Goal: Task Accomplishment & Management: Manage account settings

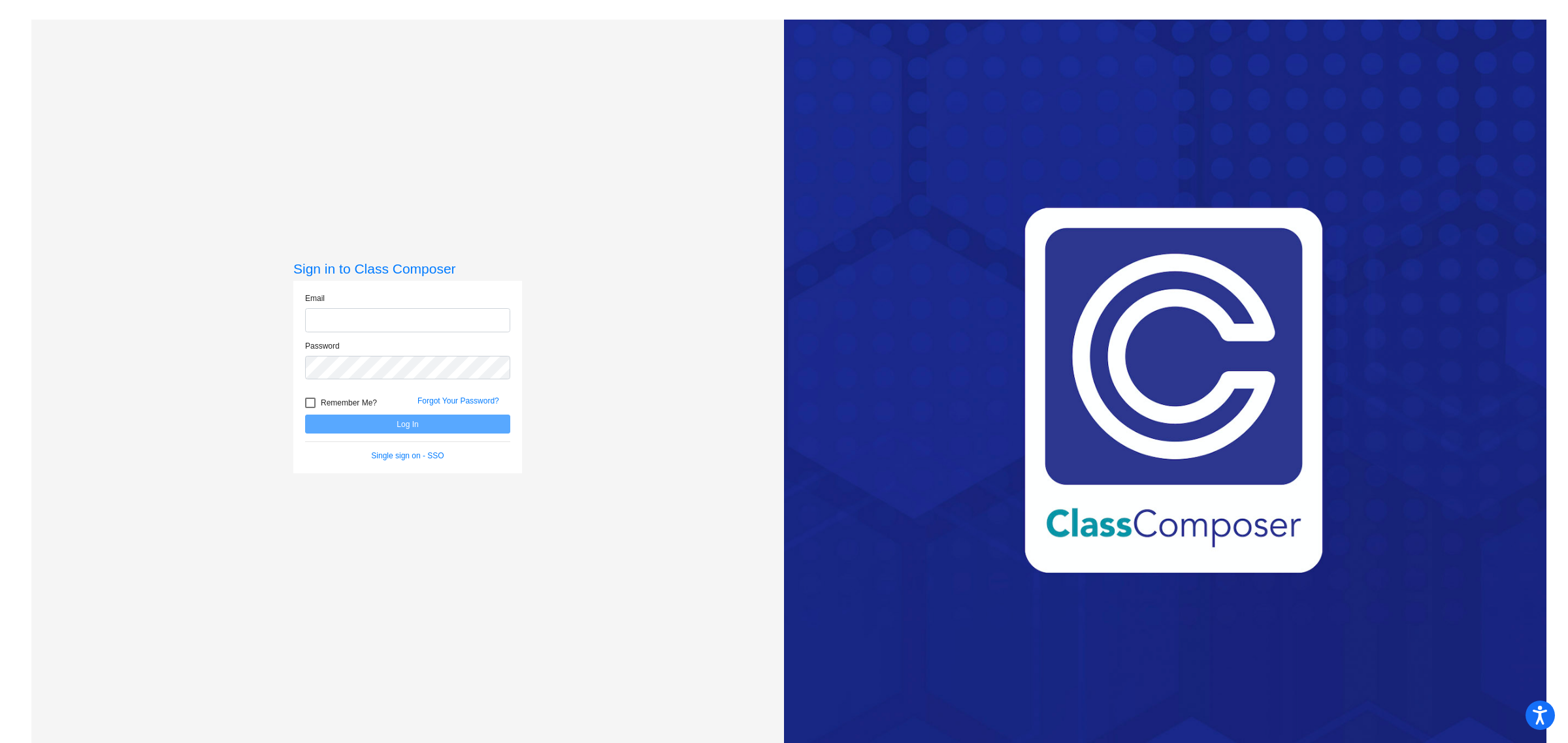
type input "[EMAIL_ADDRESS][DOMAIN_NAME]"
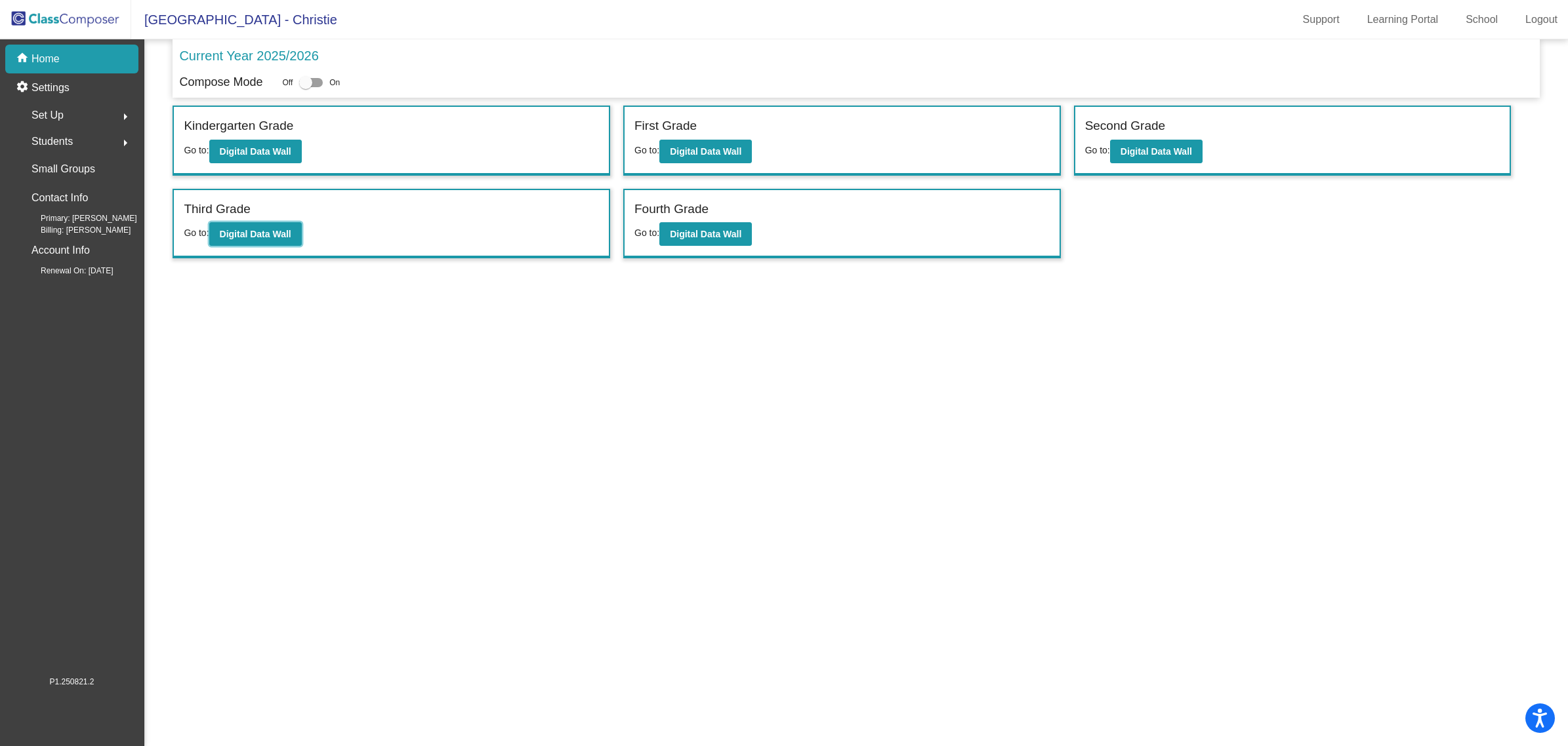
click at [240, 234] on b "Digital Data Wall" at bounding box center [255, 235] width 72 height 11
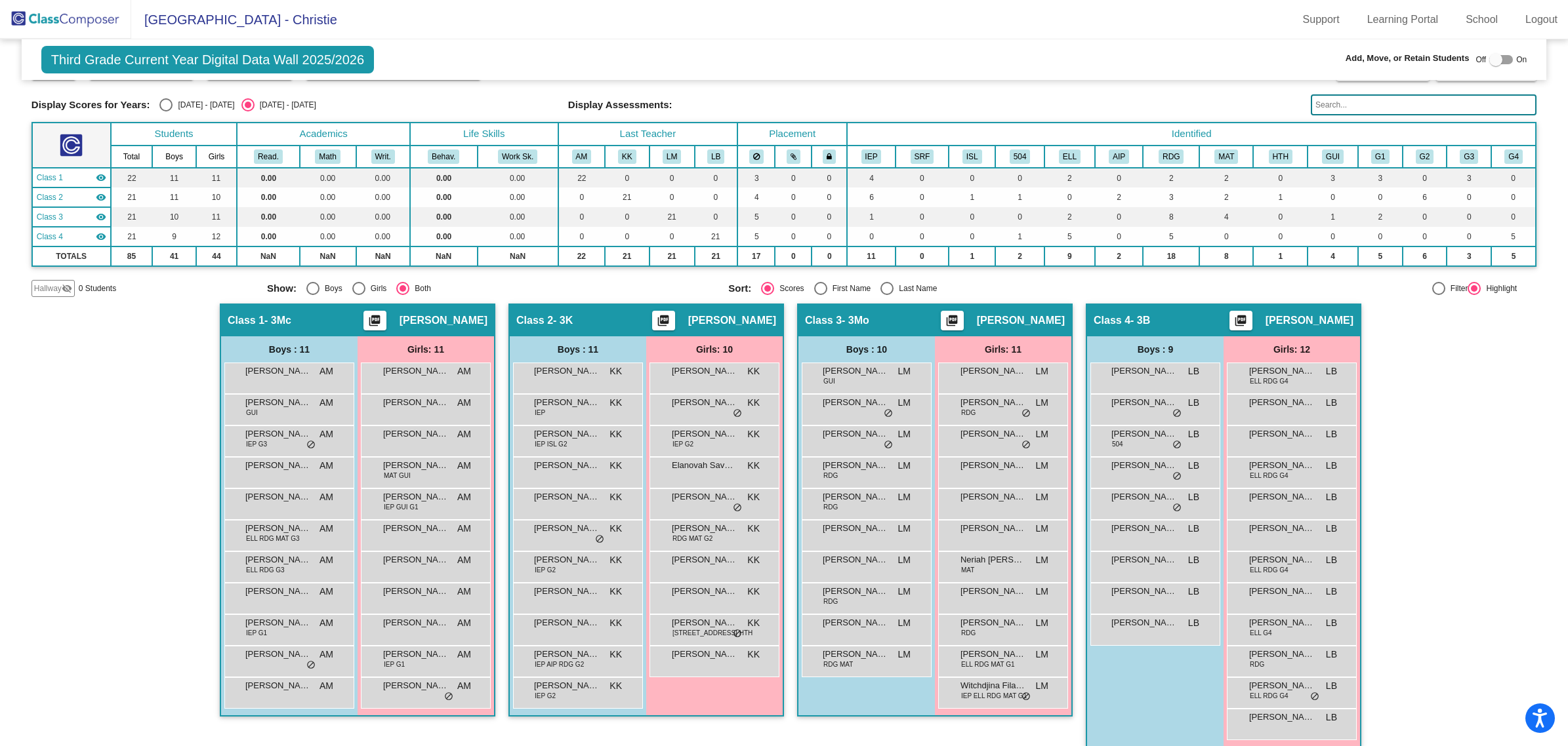
scroll to position [44, 0]
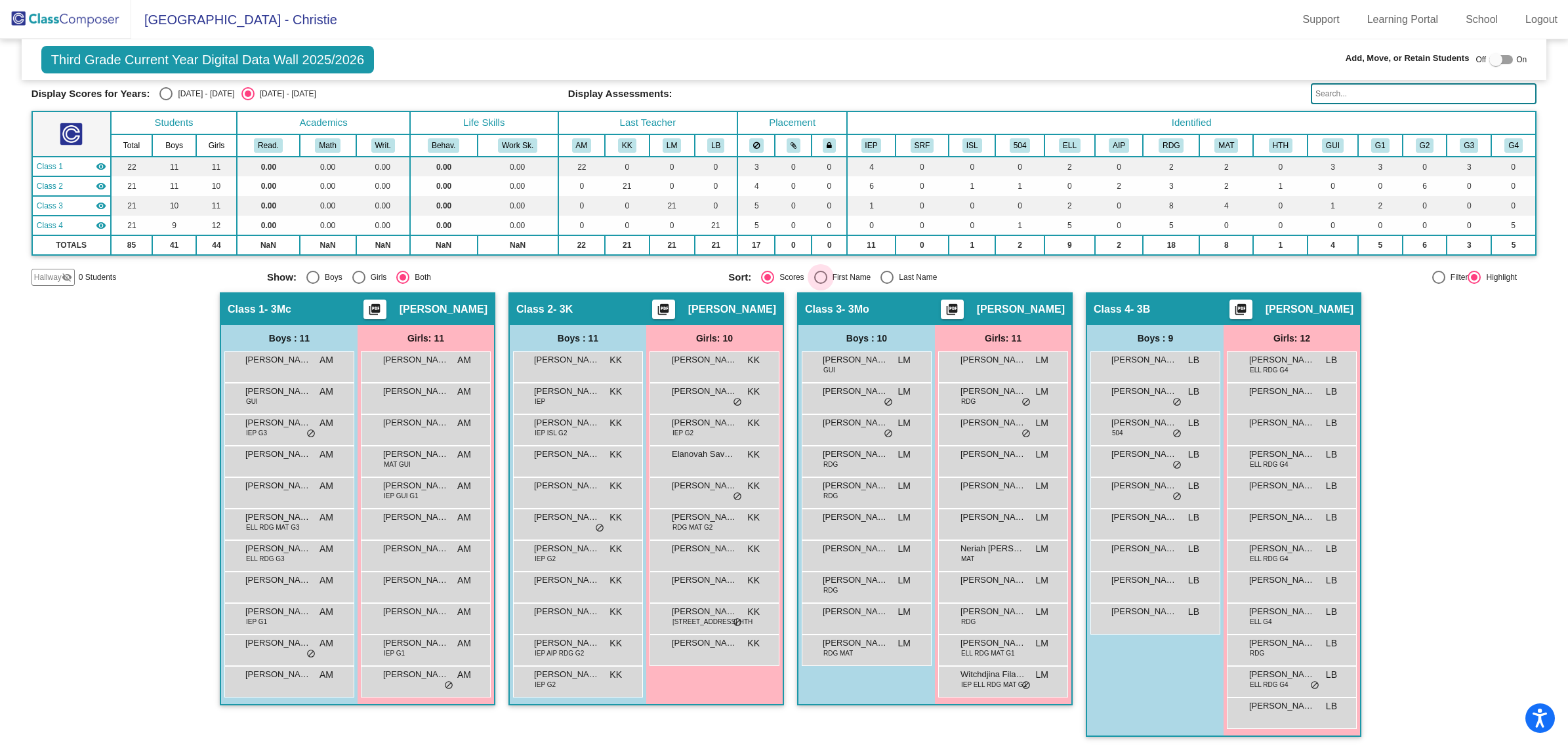
click at [819, 274] on div "Select an option" at bounding box center [820, 277] width 13 height 13
click at [820, 284] on input "First Name" at bounding box center [820, 284] width 1 height 1
radio input "true"
drag, startPoint x: 1279, startPoint y: 522, endPoint x: 1300, endPoint y: 522, distance: 21.0
click at [1300, 522] on div "[PERSON_NAME] lock do_not_disturb_alt" at bounding box center [1291, 522] width 125 height 27
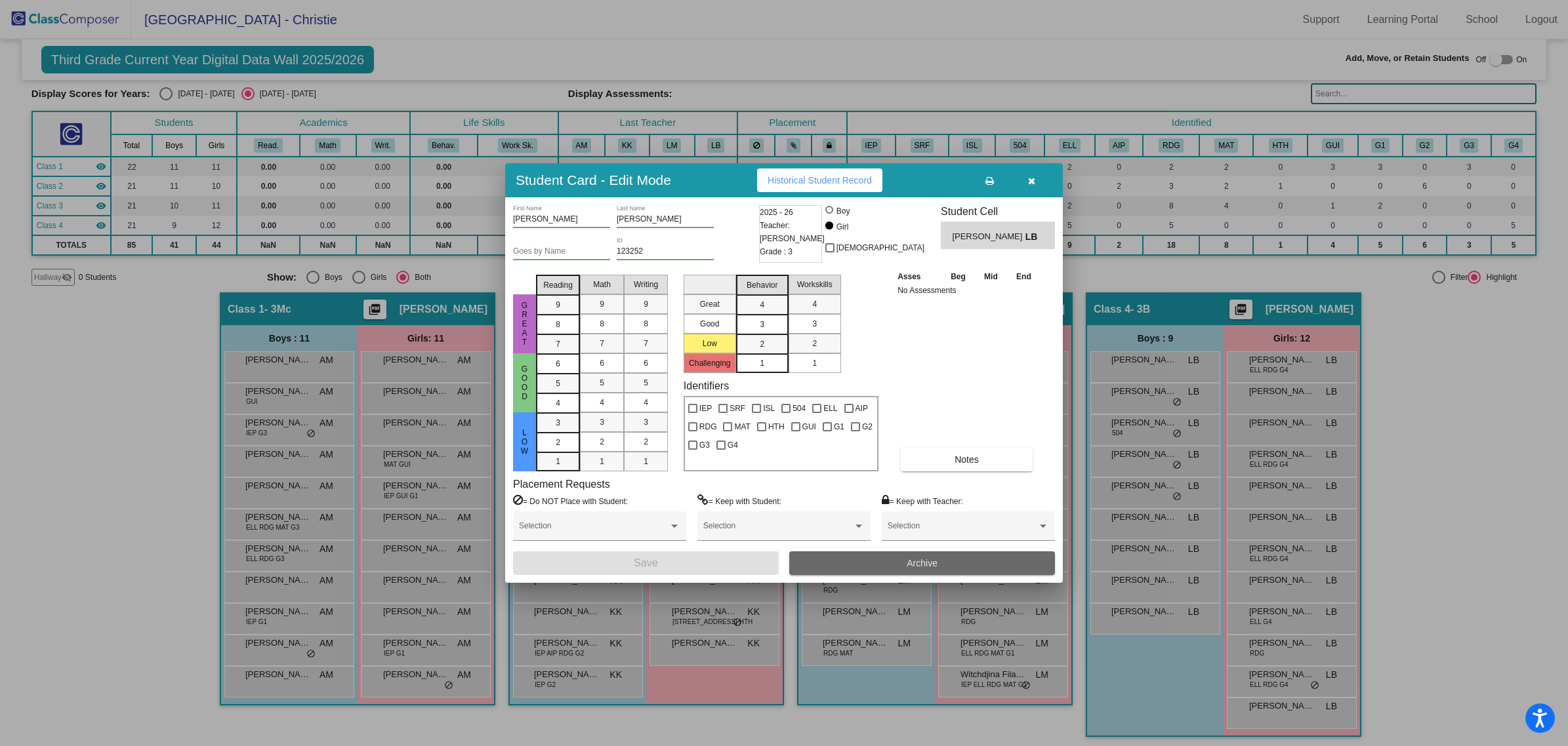
click at [987, 561] on button "Archive" at bounding box center [922, 563] width 265 height 24
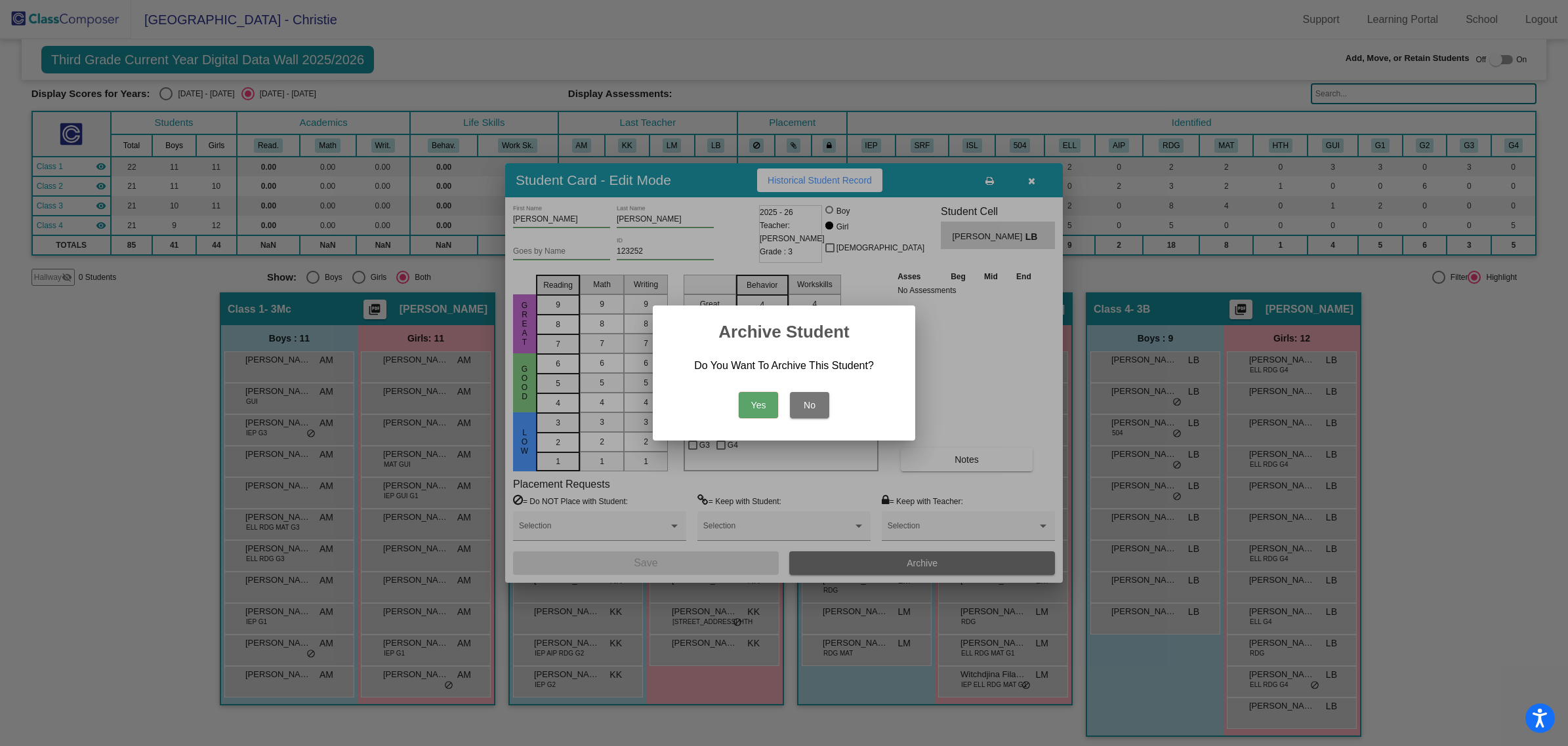
click at [766, 402] on button "Yes" at bounding box center [758, 405] width 39 height 26
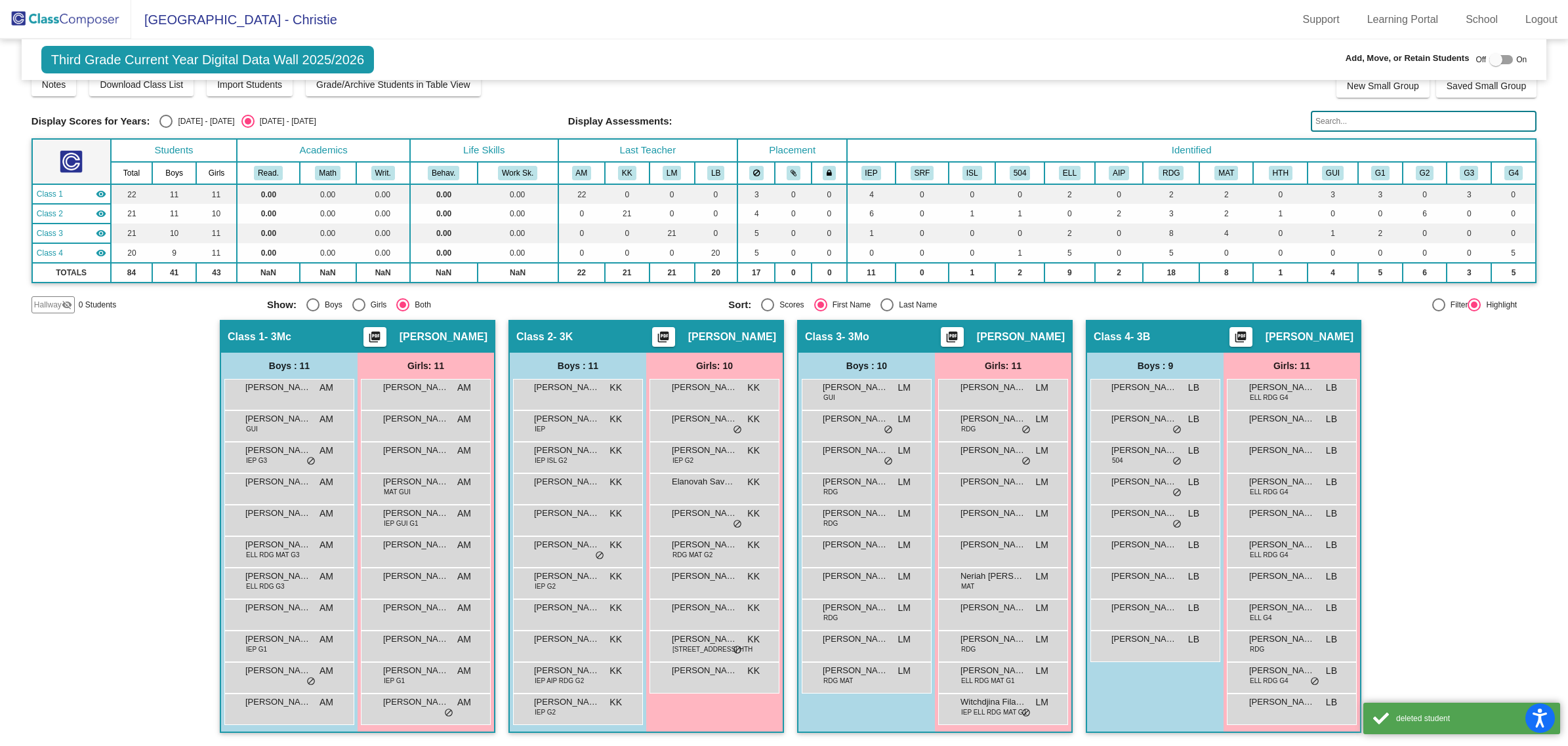
scroll to position [13, 0]
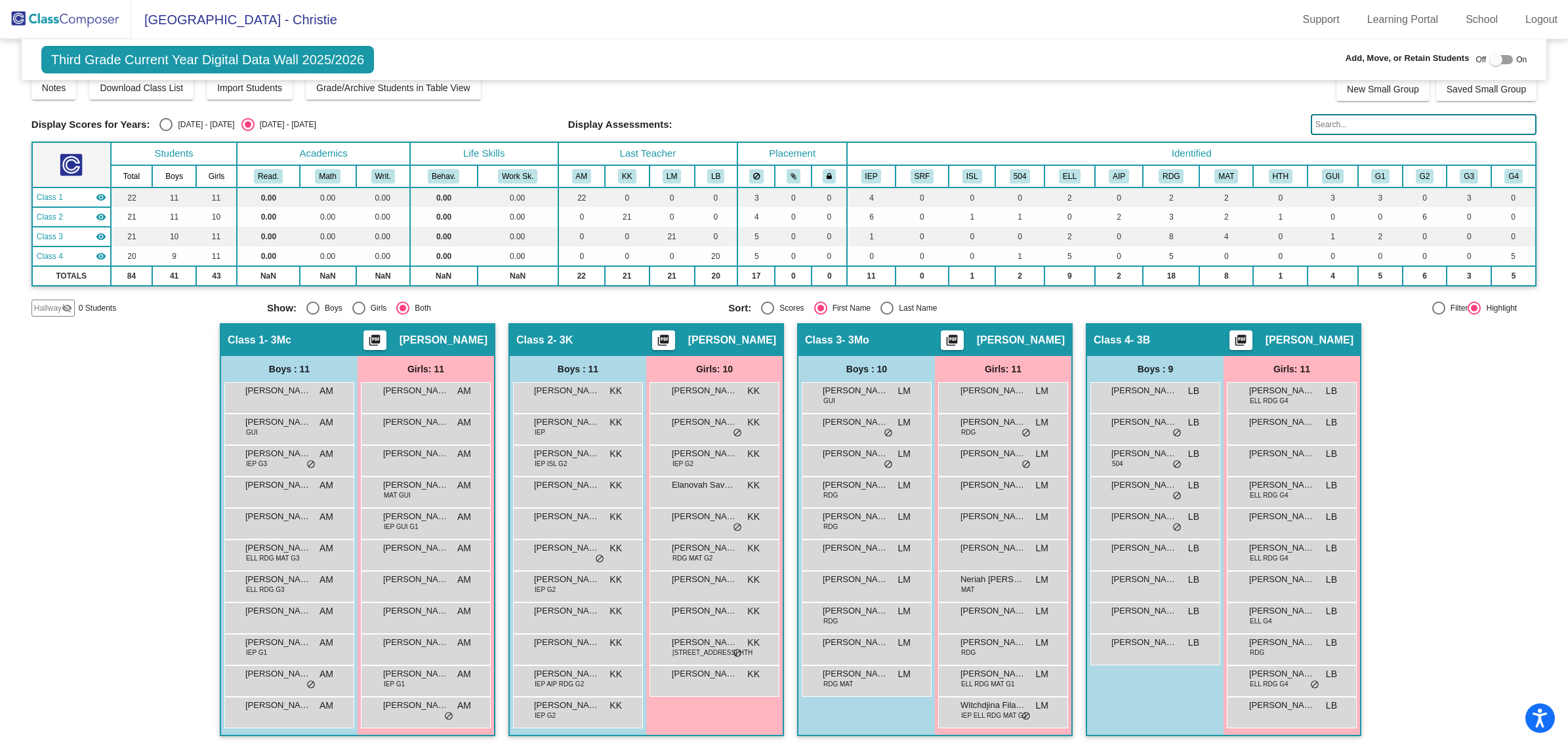
click at [722, 492] on div "Elanovah [PERSON_NAME] lock do_not_disturb_alt" at bounding box center [714, 491] width 125 height 27
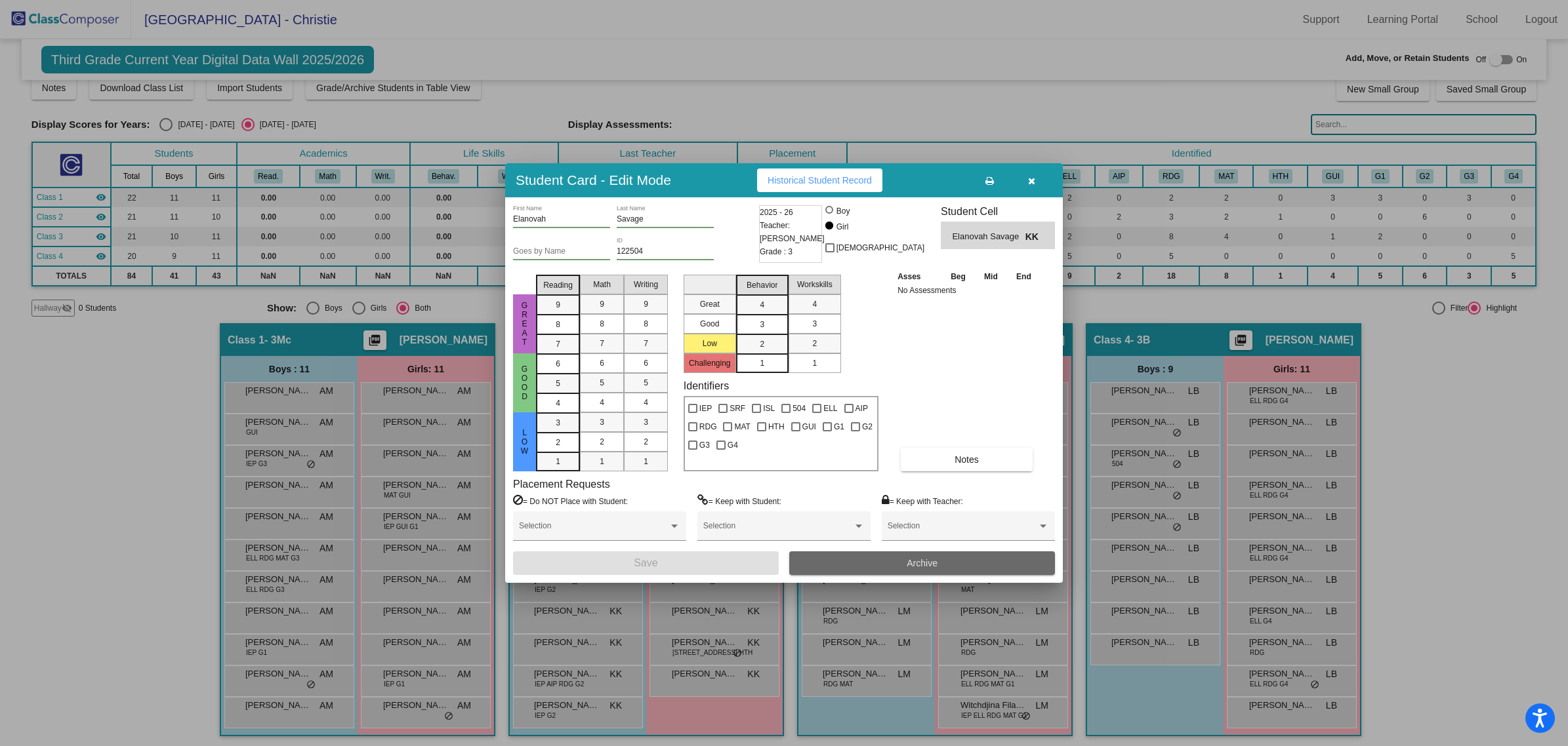
click at [844, 562] on button "Archive" at bounding box center [922, 563] width 265 height 24
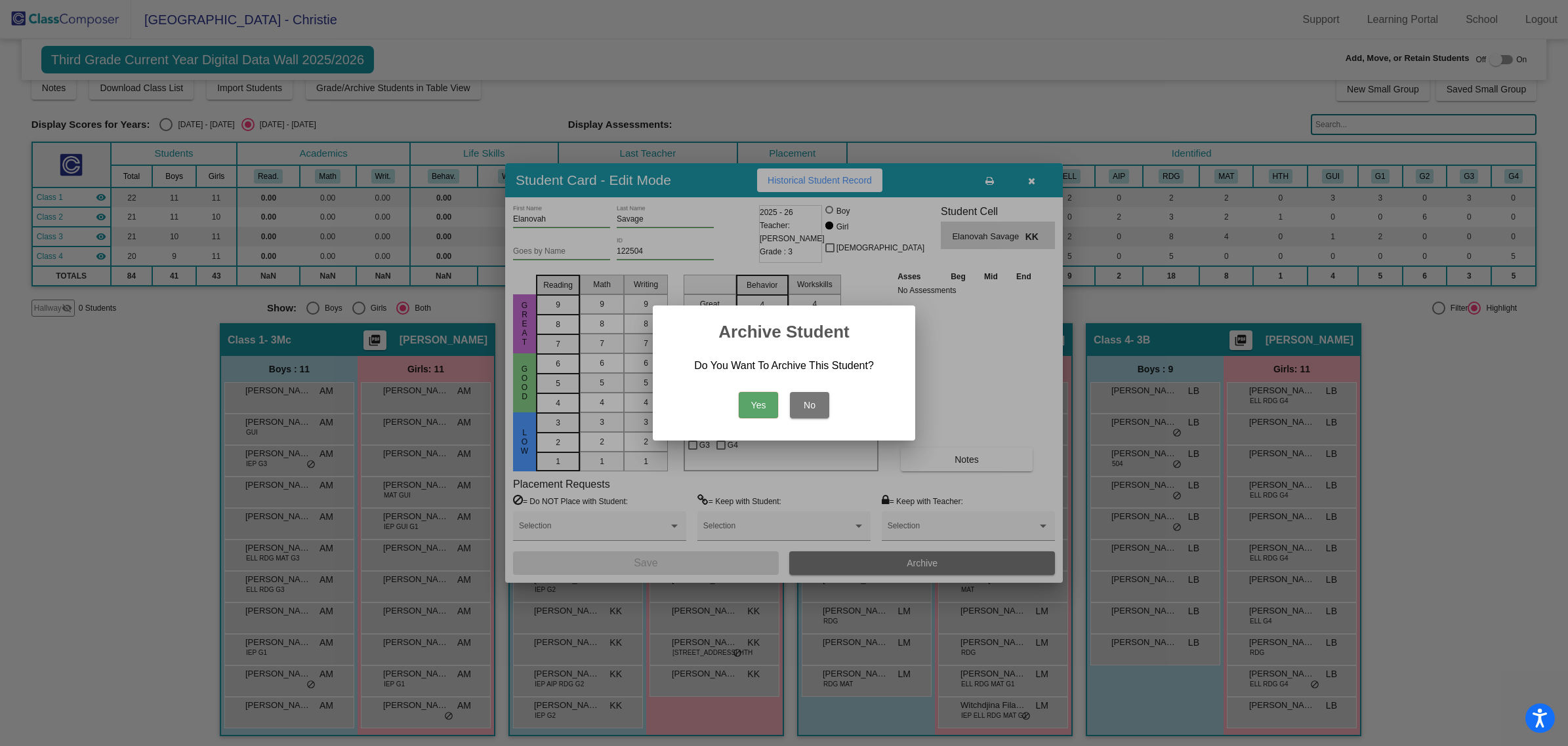
click at [769, 411] on button "Yes" at bounding box center [758, 405] width 39 height 26
